Goal: Check status

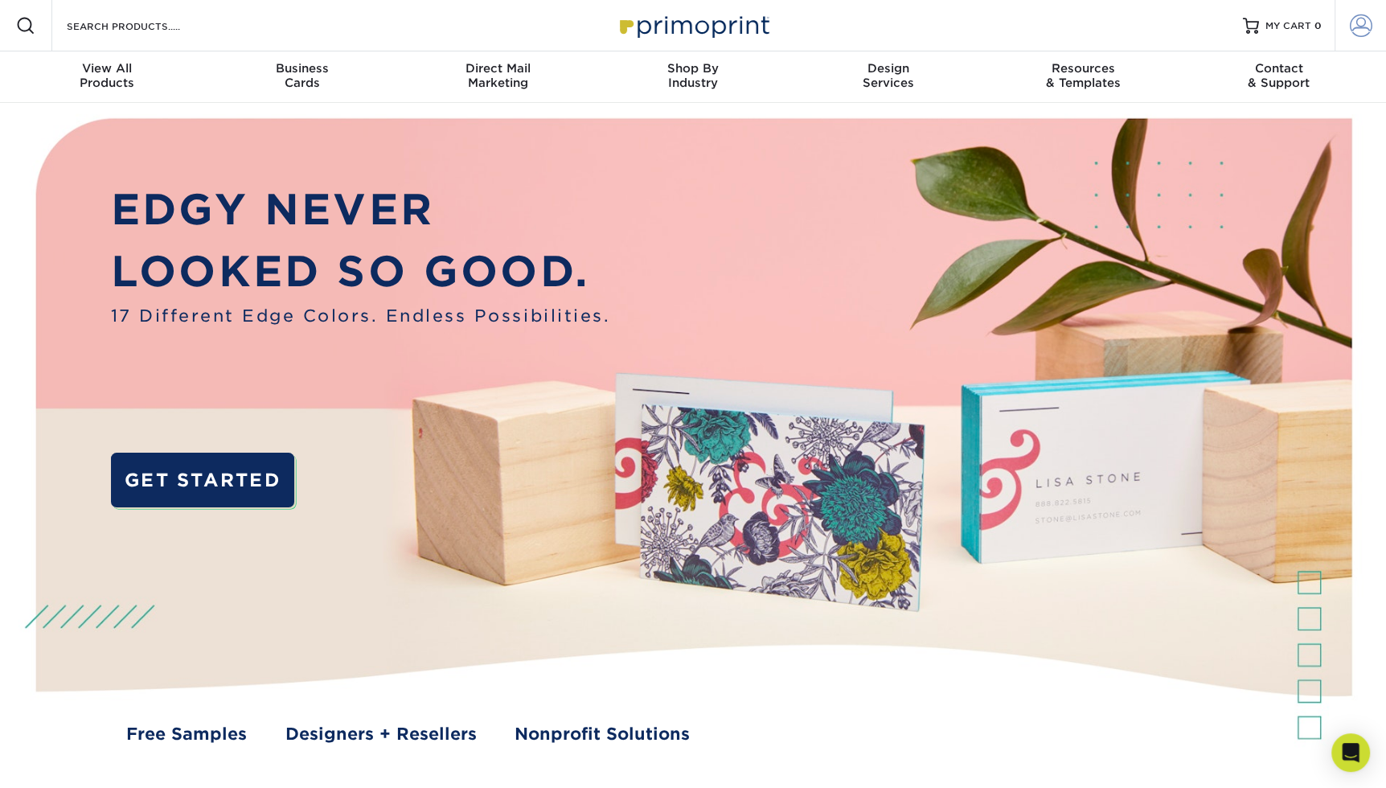
type input "angel4joy@live.com"
click at [1355, 28] on span at bounding box center [1361, 25] width 23 height 23
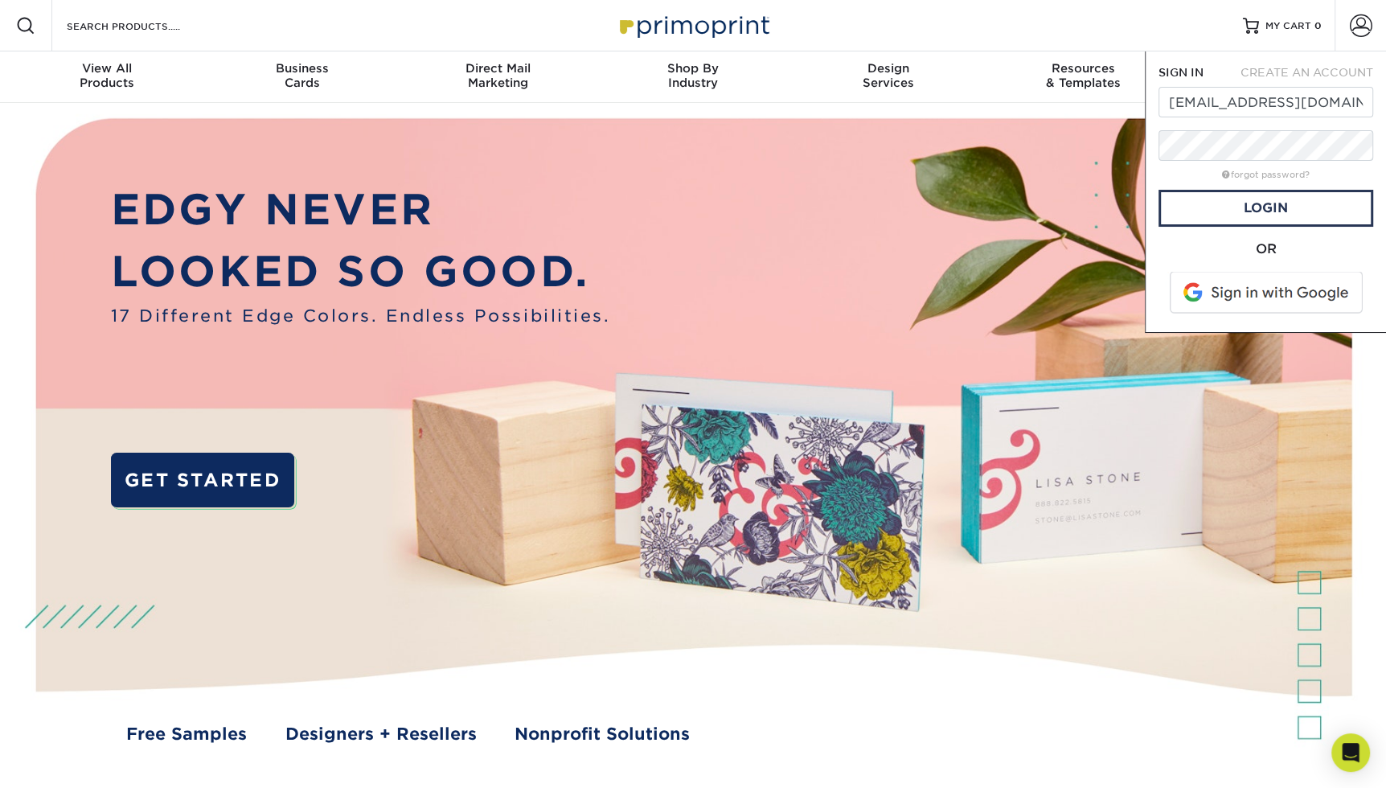
click at [1281, 297] on span at bounding box center [1267, 293] width 205 height 42
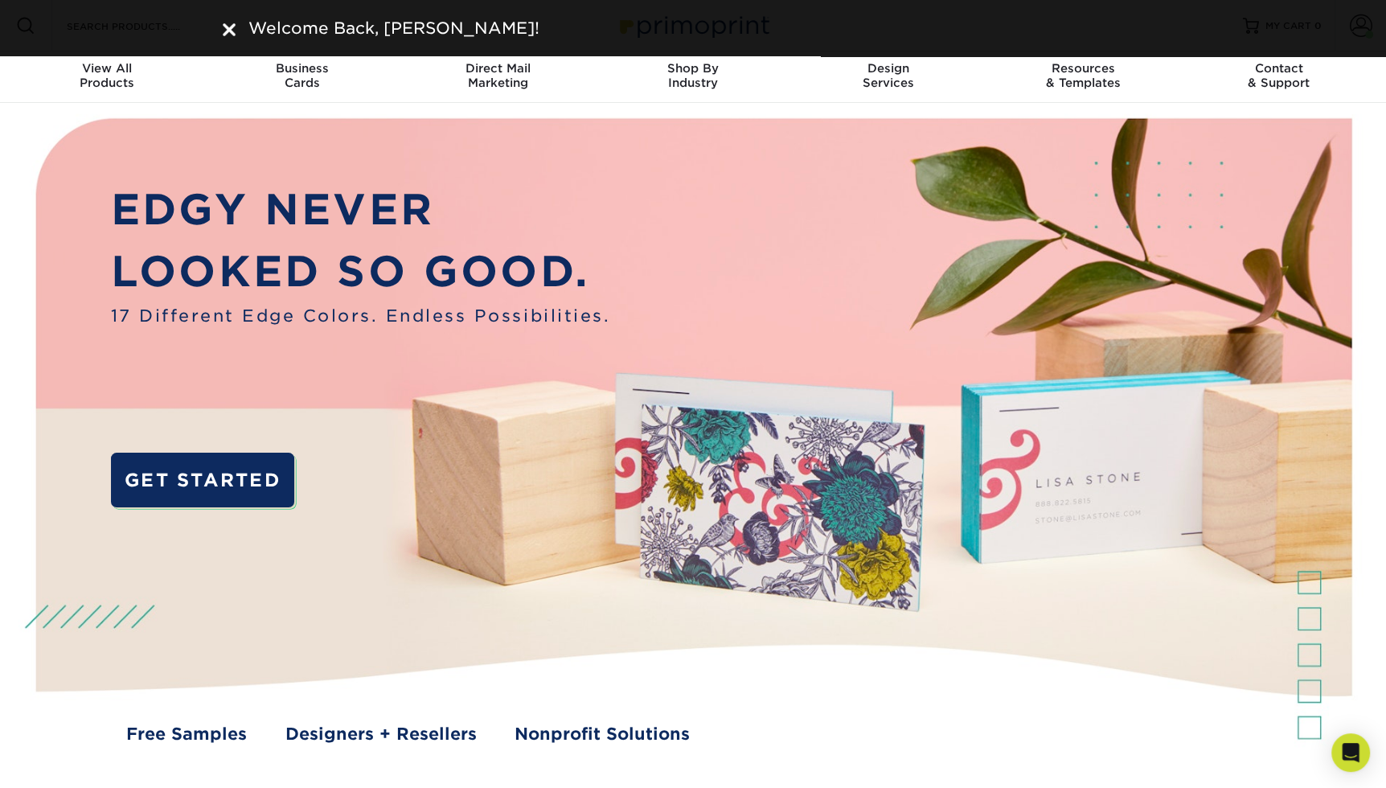
click at [1349, 32] on div "Welcome Back, Michele!" at bounding box center [693, 28] width 1386 height 56
click at [229, 35] on img at bounding box center [229, 29] width 13 height 13
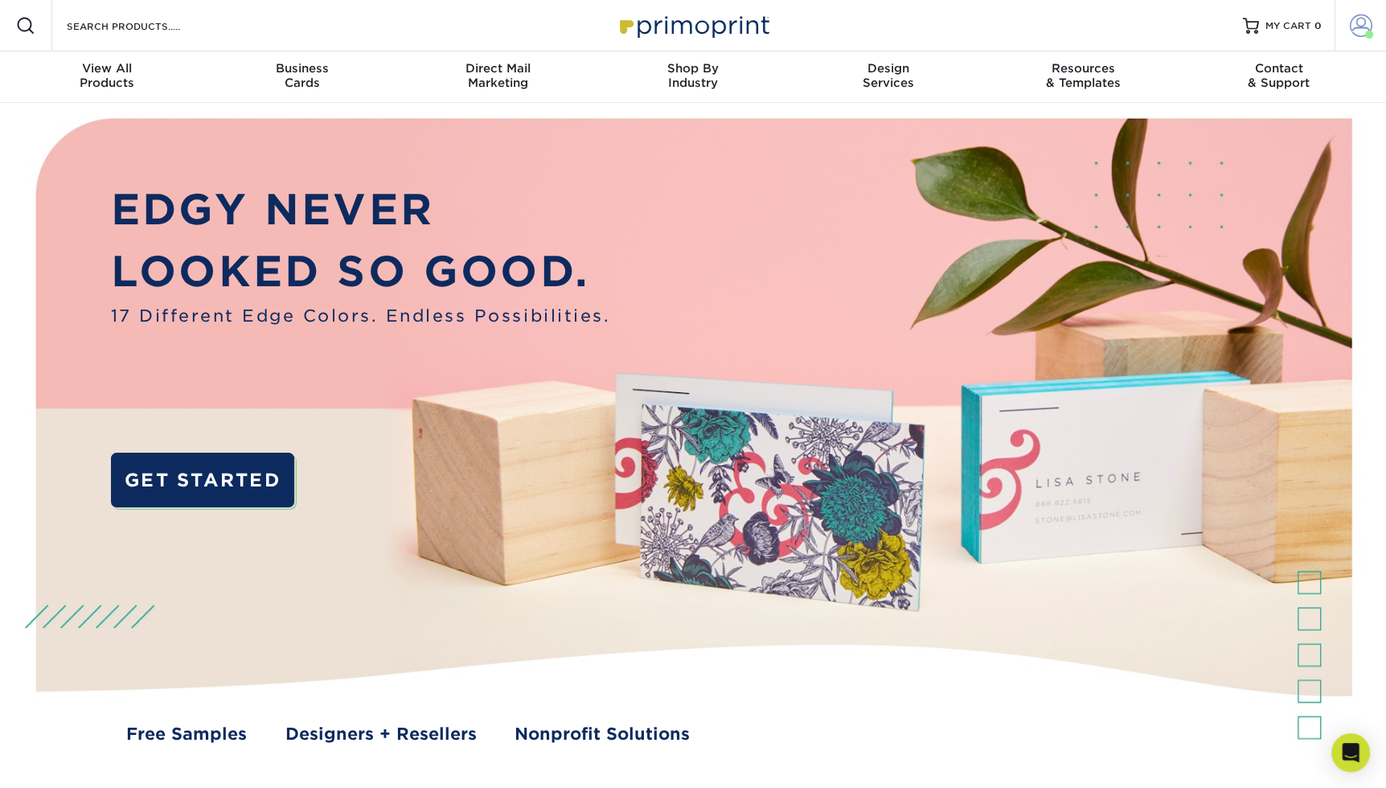
click at [1362, 29] on span at bounding box center [1361, 25] width 23 height 23
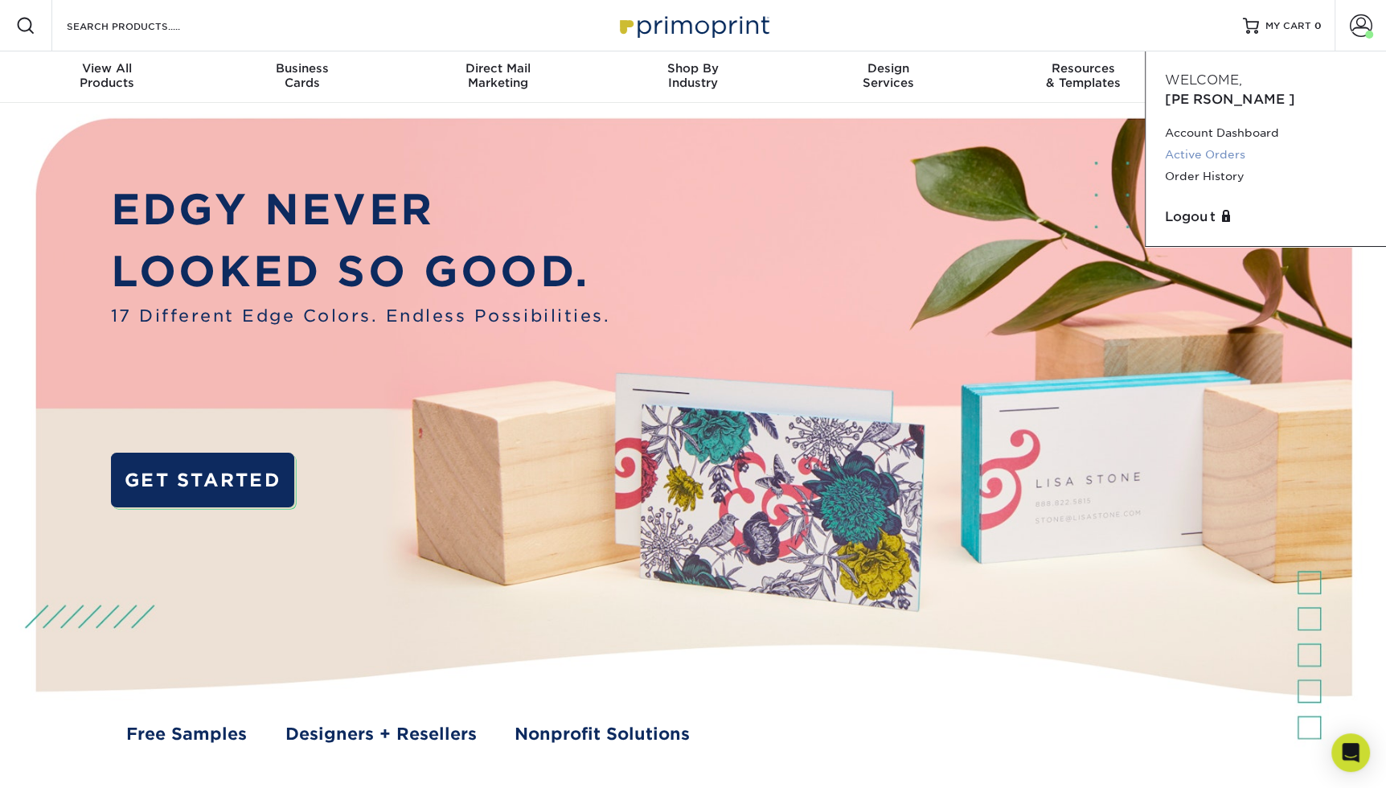
click at [1217, 144] on link "Active Orders" at bounding box center [1266, 155] width 202 height 22
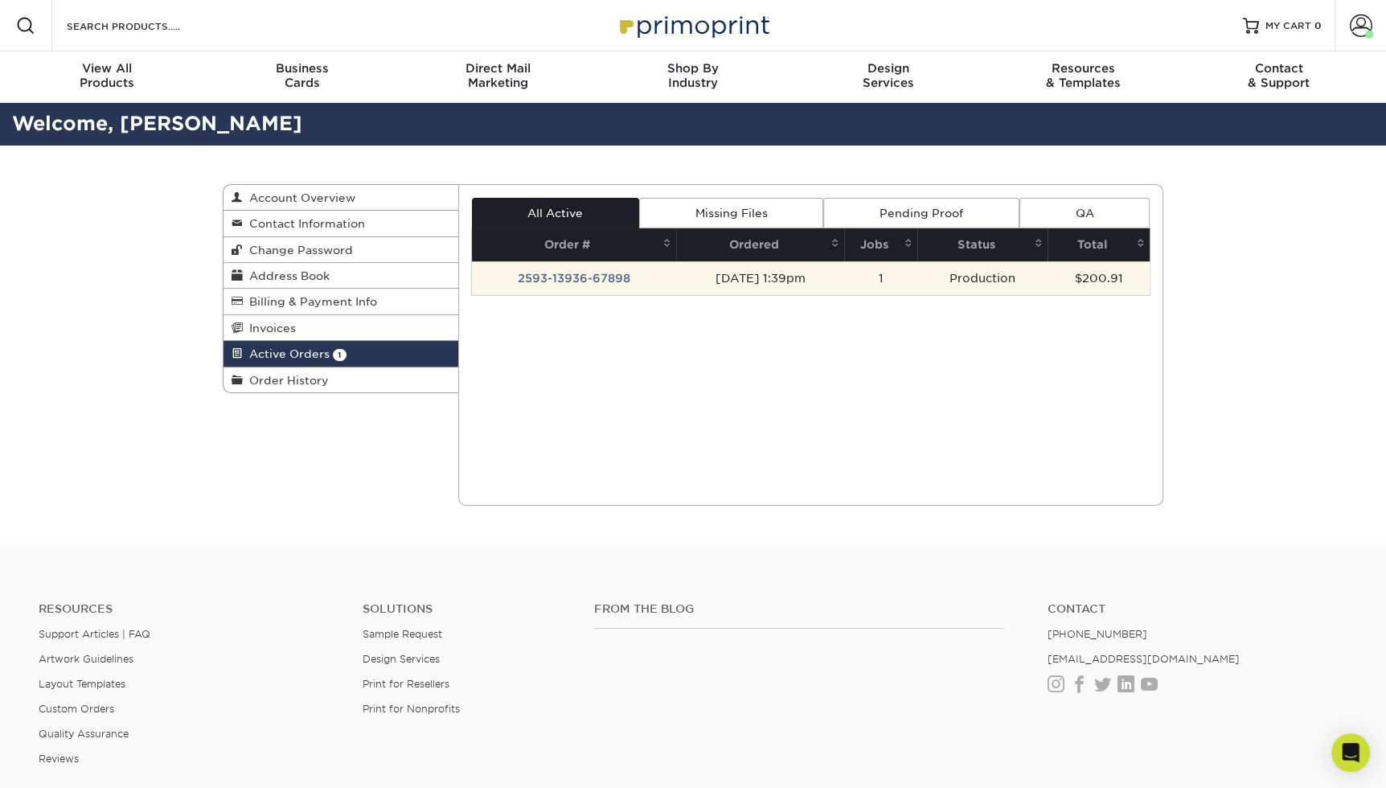
click at [560, 276] on td "2593-13936-67898" at bounding box center [574, 278] width 204 height 34
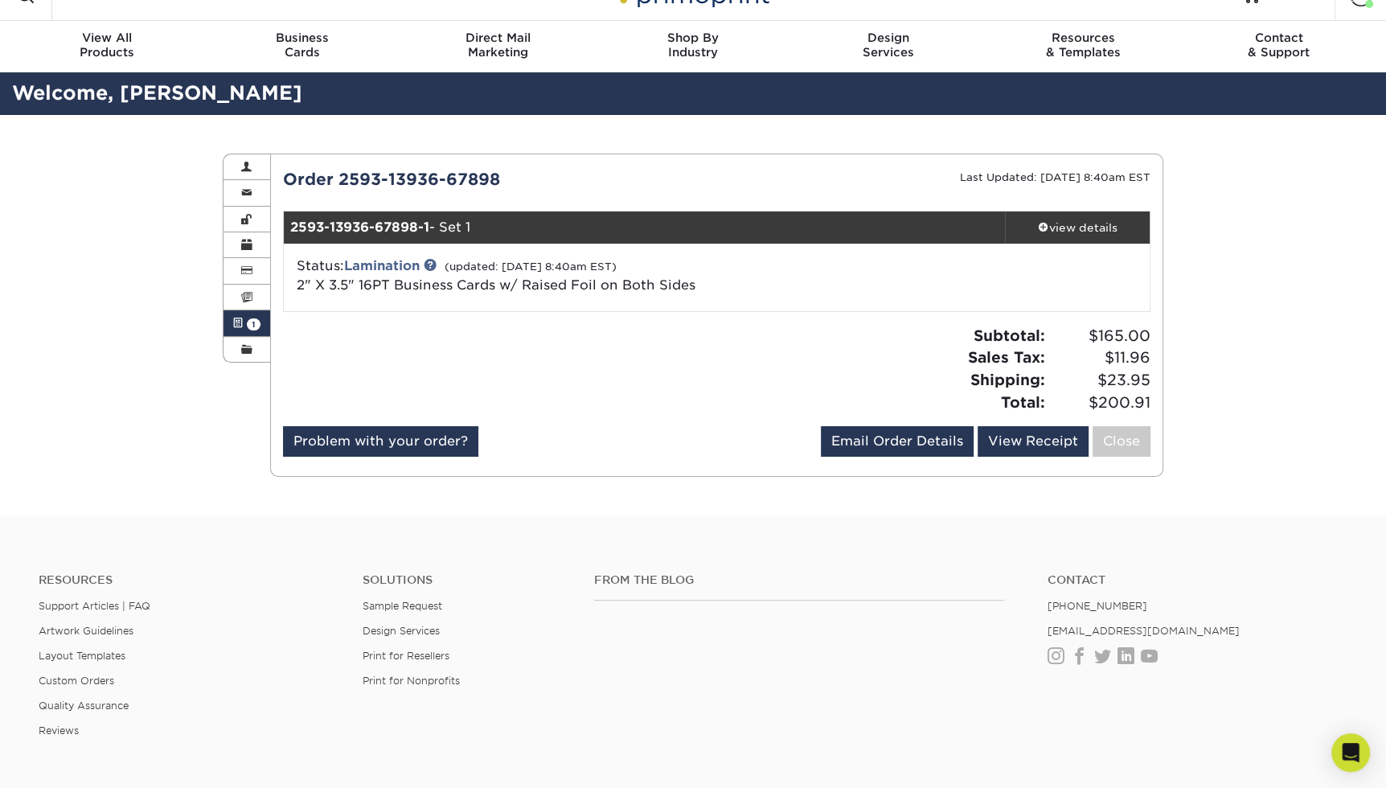
scroll to position [5, 0]
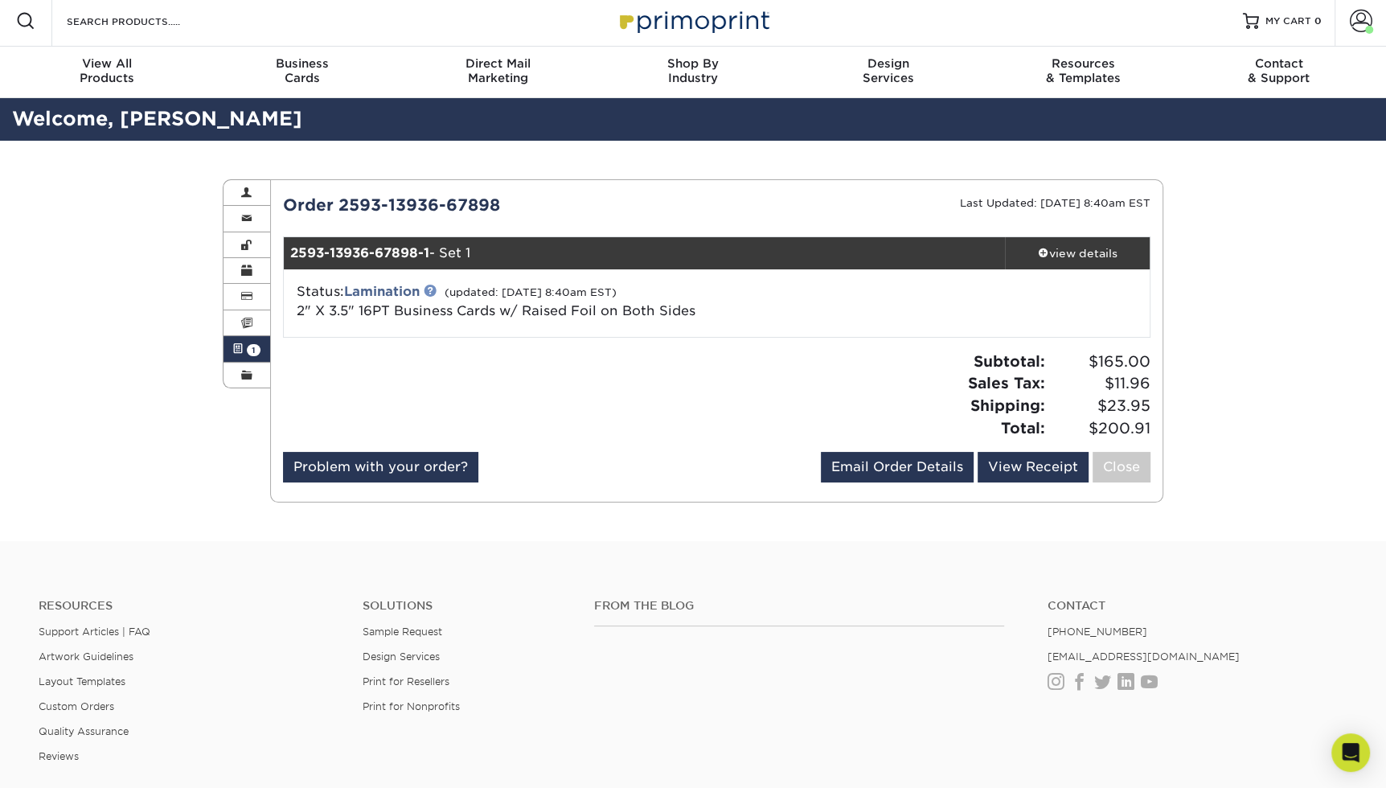
click at [433, 290] on link at bounding box center [430, 290] width 13 height 13
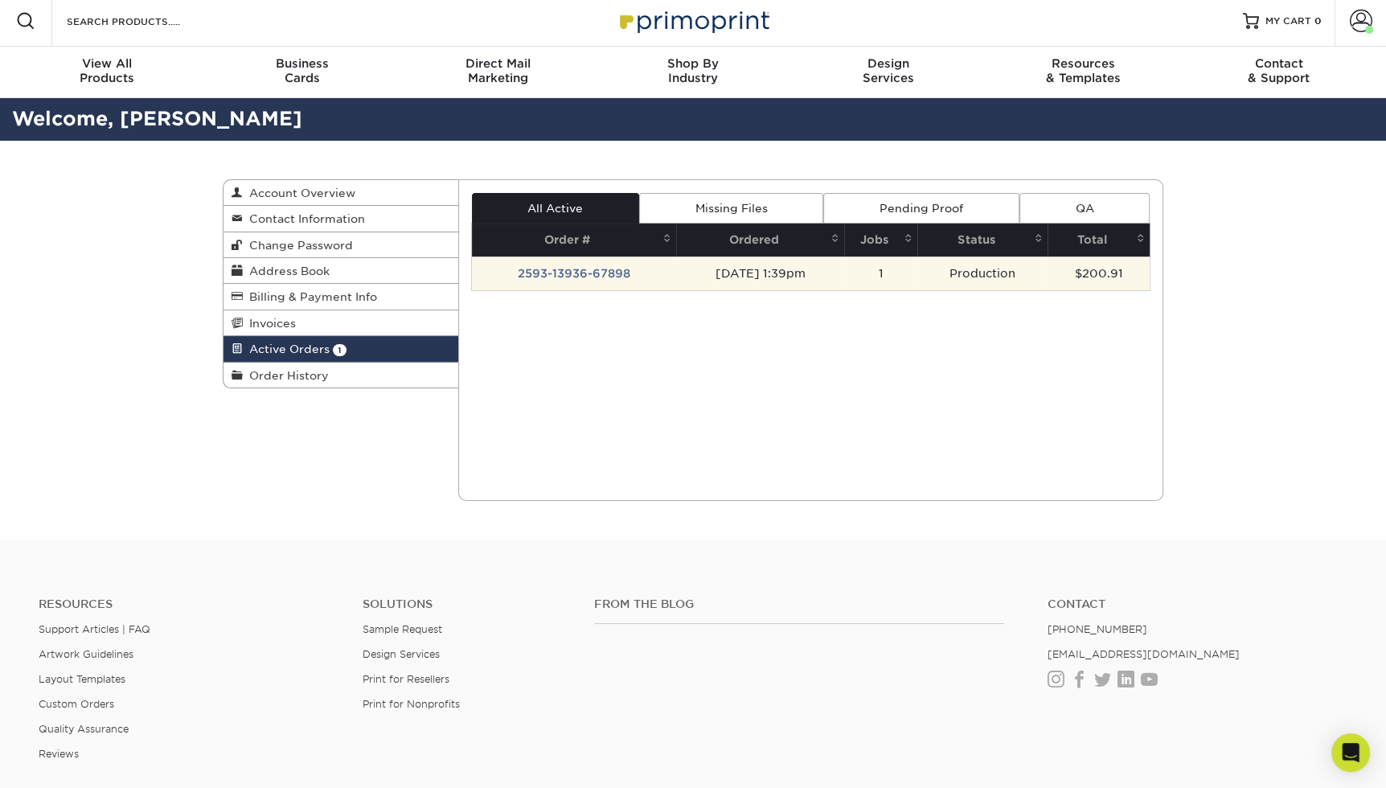
click at [588, 273] on td "2593-13936-67898" at bounding box center [574, 273] width 204 height 34
